Goal: Transaction & Acquisition: Book appointment/travel/reservation

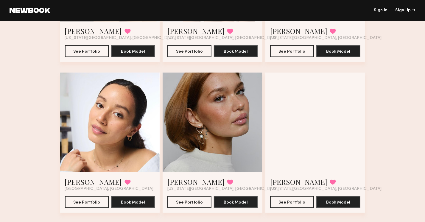
scroll to position [428, 0]
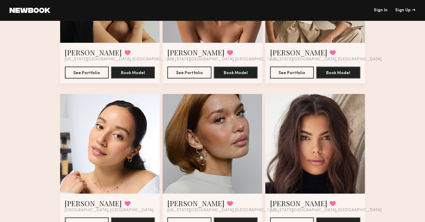
click at [142, 138] on div at bounding box center [110, 144] width 100 height 100
click at [111, 155] on div at bounding box center [110, 144] width 100 height 100
click at [81, 161] on div at bounding box center [110, 144] width 100 height 100
click at [79, 156] on div at bounding box center [110, 144] width 100 height 100
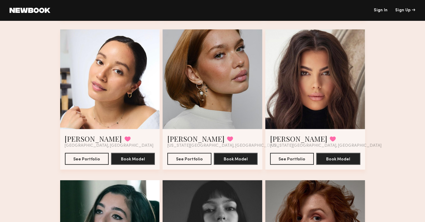
scroll to position [495, 0]
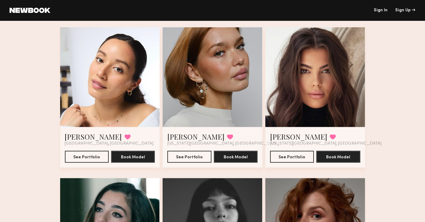
click at [124, 109] on div at bounding box center [110, 77] width 100 height 100
drag, startPoint x: 124, startPoint y: 109, endPoint x: 85, endPoint y: 164, distance: 67.1
click at [85, 164] on div "Christa G. Favorited Brooklyn, NY See Portfolio Book Model" at bounding box center [110, 97] width 100 height 140
click at [85, 164] on div "Christa G. Favorited Brooklyn, NY See Portfolio Book Model" at bounding box center [110, 147] width 100 height 41
click at [84, 159] on button "See Portfolio" at bounding box center [87, 157] width 44 height 12
